Goal: Task Accomplishment & Management: Manage account settings

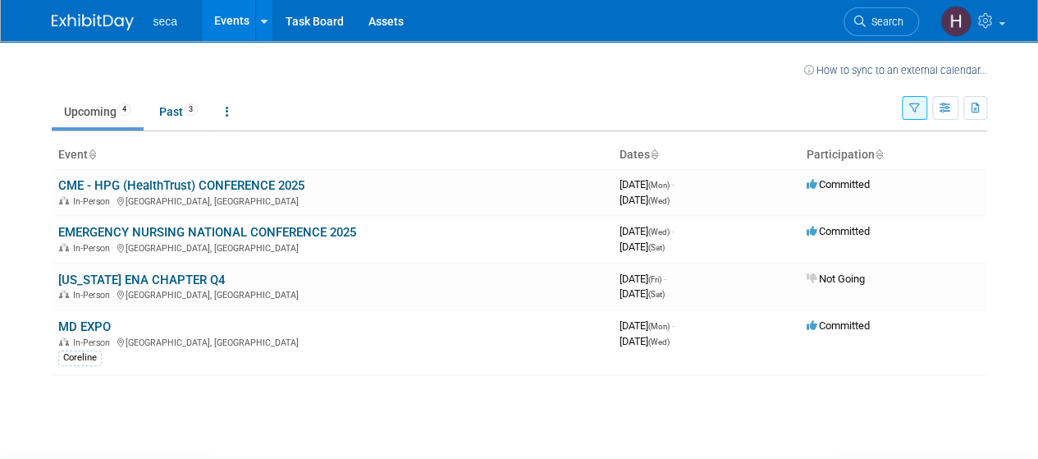
click at [266, 185] on link "CME - HPG (HealthTrust) CONFERENCE 2025" at bounding box center [181, 185] width 246 height 15
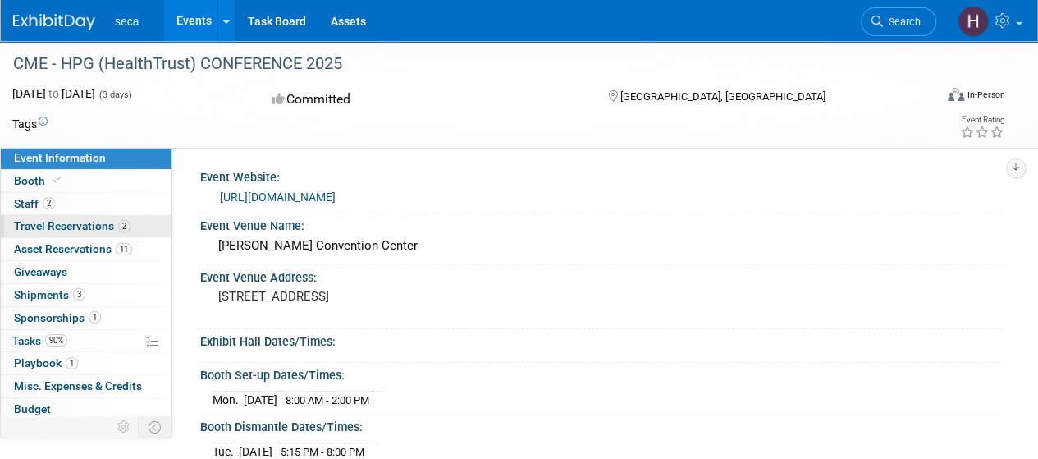
click at [75, 222] on span "Travel Reservations 2" at bounding box center [72, 225] width 117 height 13
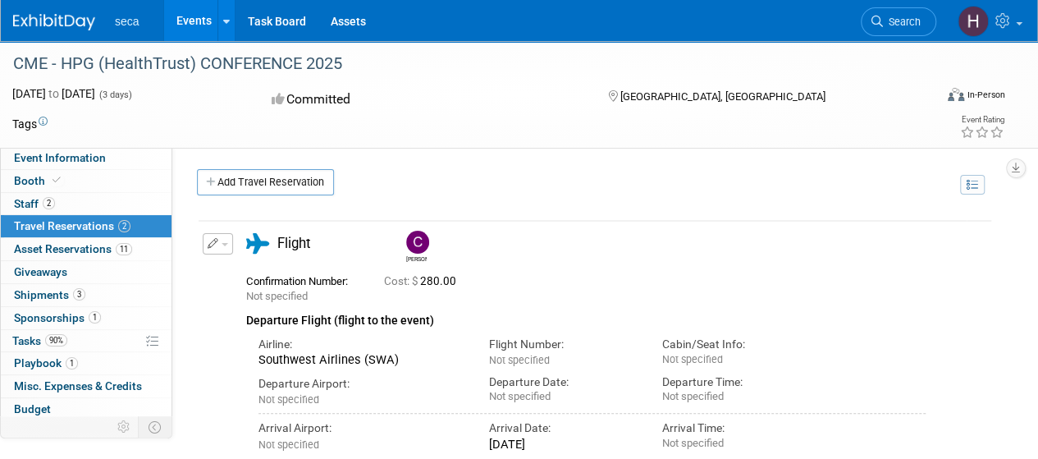
click at [221, 236] on button "button" at bounding box center [218, 243] width 30 height 21
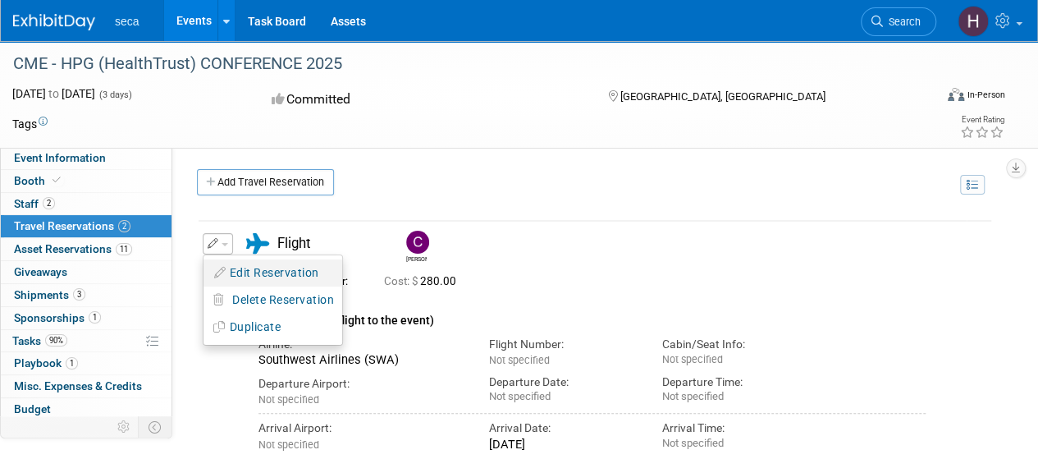
click at [270, 267] on button "Edit Reservation" at bounding box center [273, 273] width 139 height 24
